Goal: Task Accomplishment & Management: Manage account settings

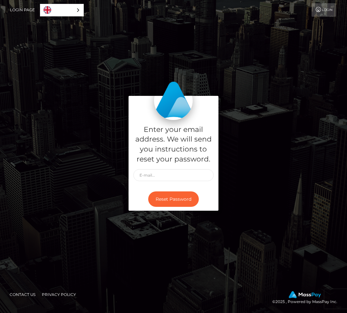
click at [13, 11] on link "Login Page" at bounding box center [22, 10] width 25 height 14
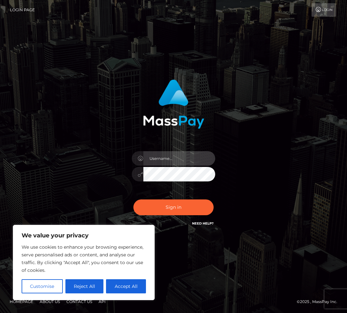
click at [164, 161] on input "text" at bounding box center [179, 158] width 72 height 14
type input "seoulogical@gmail.com"
click at [133, 199] on button "Sign in" at bounding box center [173, 207] width 80 height 16
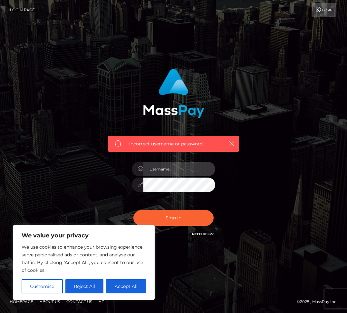
click at [172, 169] on input "text" at bounding box center [179, 169] width 72 height 14
type input "seoulogical@gmail.com"
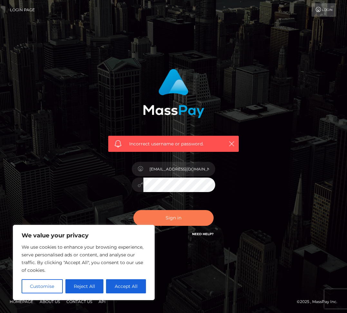
click at [175, 216] on button "Sign in" at bounding box center [173, 218] width 80 height 16
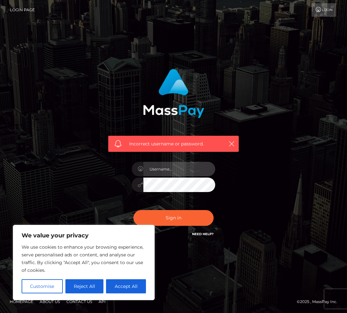
click at [174, 176] on input "text" at bounding box center [179, 169] width 72 height 14
type input "[EMAIL_ADDRESS][DOMAIN_NAME]"
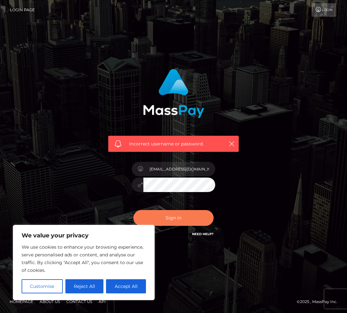
click at [178, 210] on button "Sign in" at bounding box center [173, 218] width 80 height 16
